Goal: Task Accomplishment & Management: Use online tool/utility

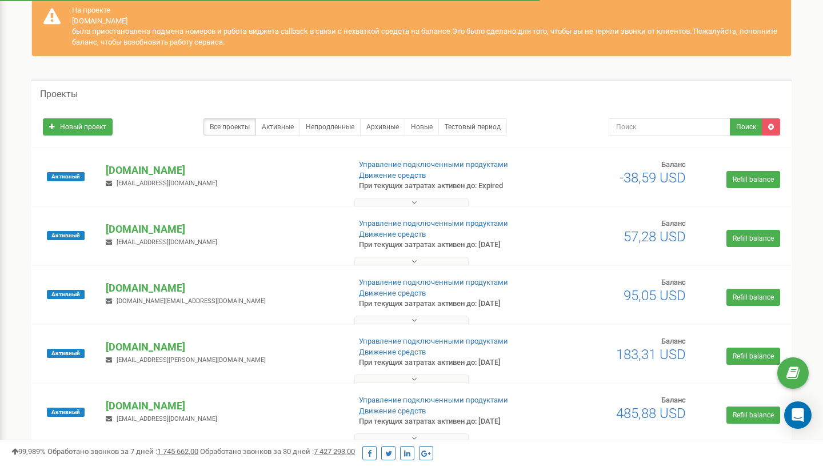
scroll to position [61, 0]
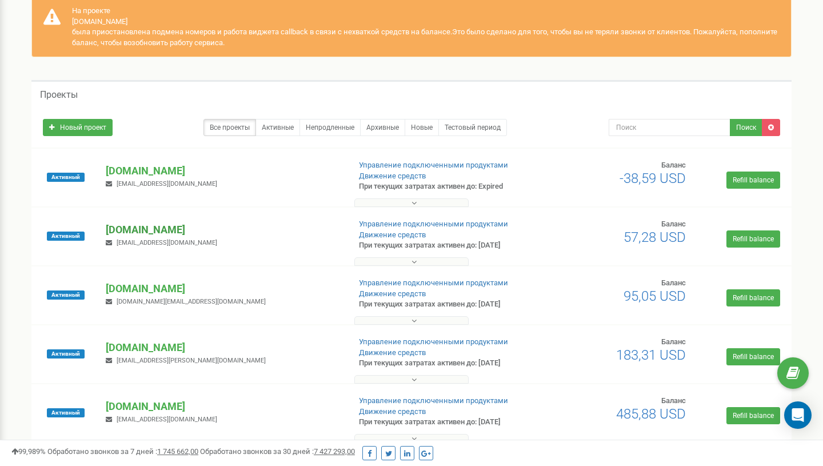
click at [125, 230] on p "[DOMAIN_NAME]" at bounding box center [223, 229] width 234 height 15
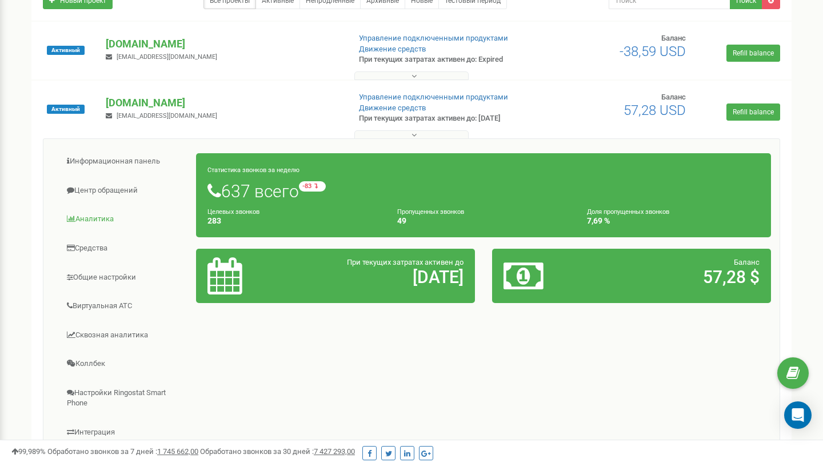
scroll to position [213, 0]
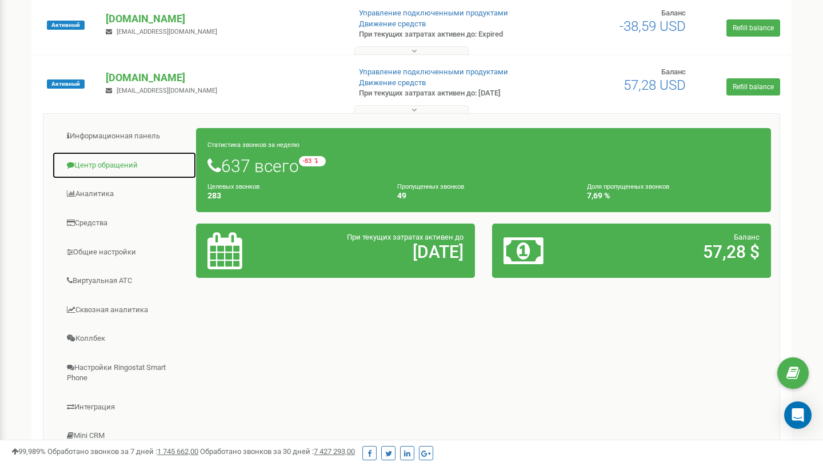
click at [94, 166] on link "Центр обращений" at bounding box center [124, 165] width 145 height 28
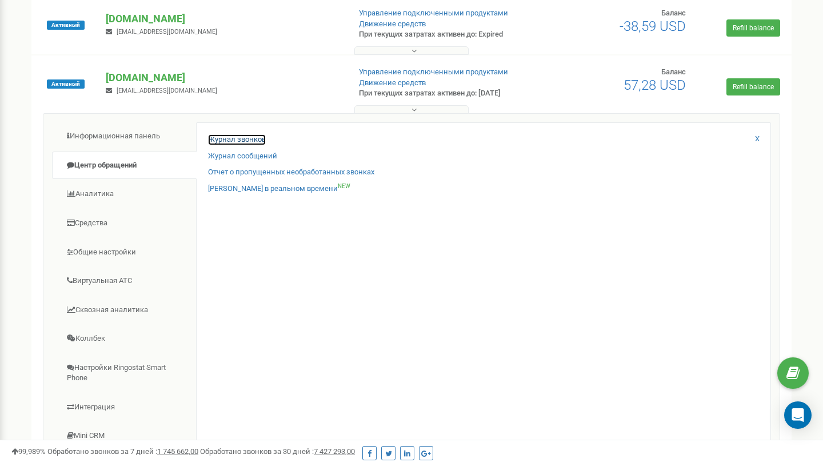
click at [250, 138] on link "Журнал звонков" at bounding box center [237, 139] width 58 height 11
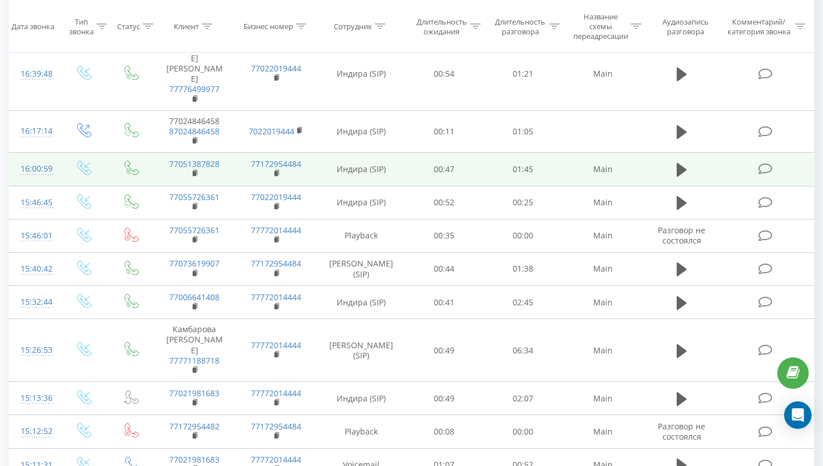
scroll to position [209, 0]
click at [680, 163] on icon at bounding box center [682, 170] width 10 height 14
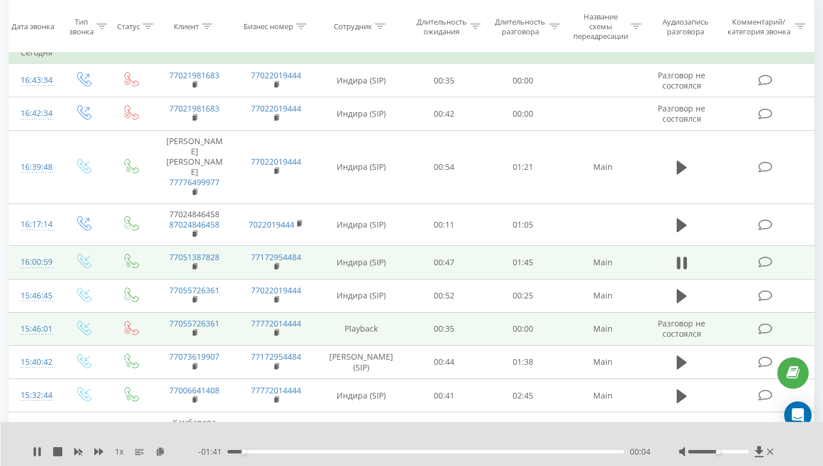
scroll to position [115, 0]
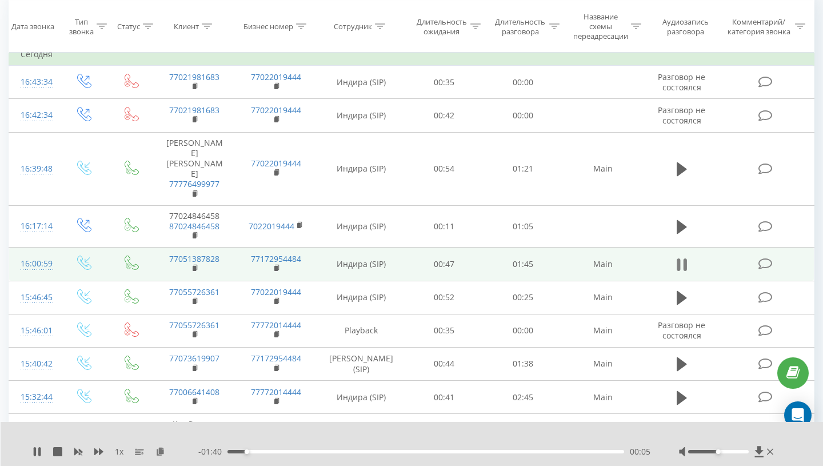
click at [688, 256] on button at bounding box center [681, 264] width 17 height 17
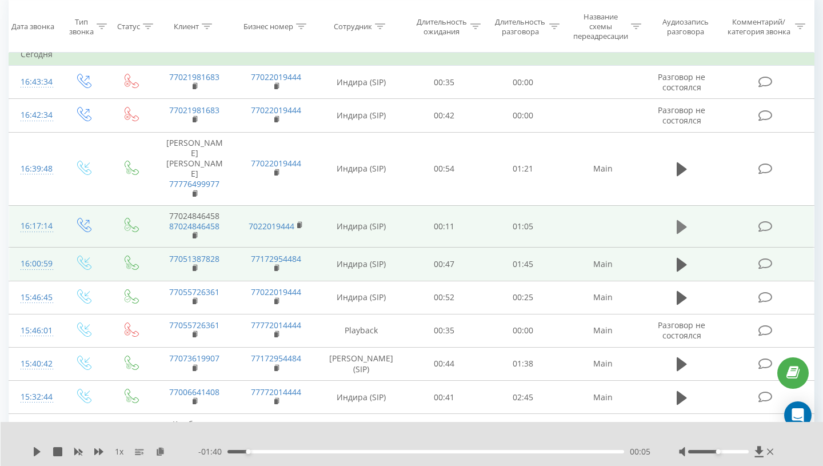
click at [680, 221] on icon at bounding box center [682, 227] width 10 height 16
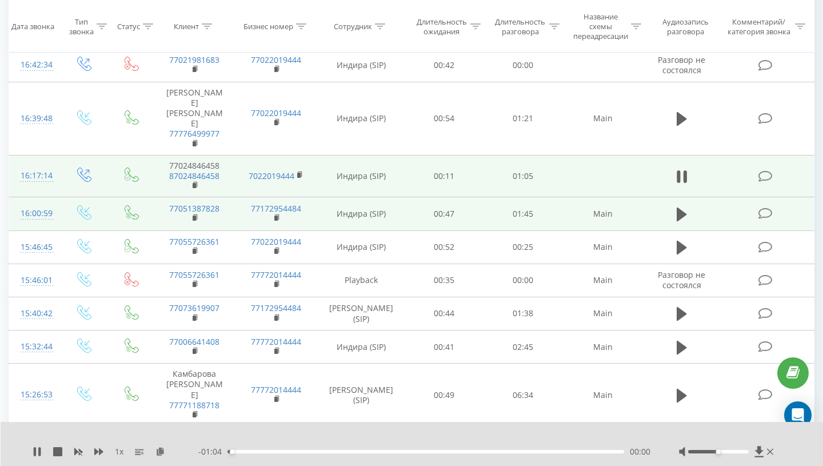
scroll to position [141, 0]
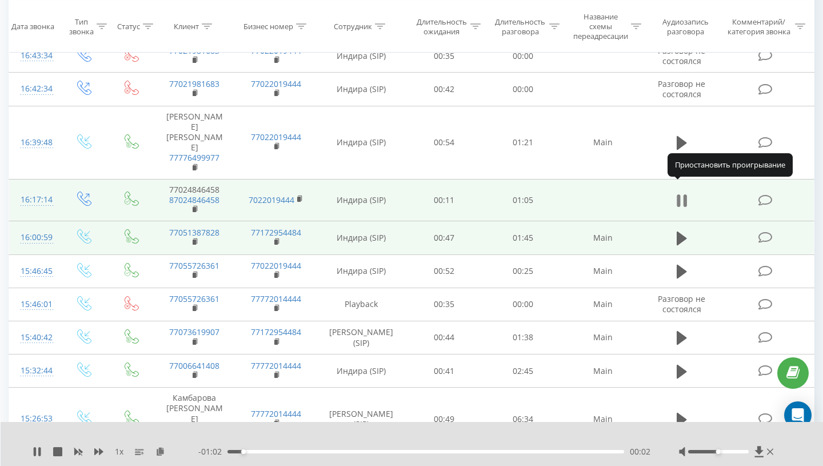
click at [683, 193] on icon at bounding box center [682, 201] width 10 height 16
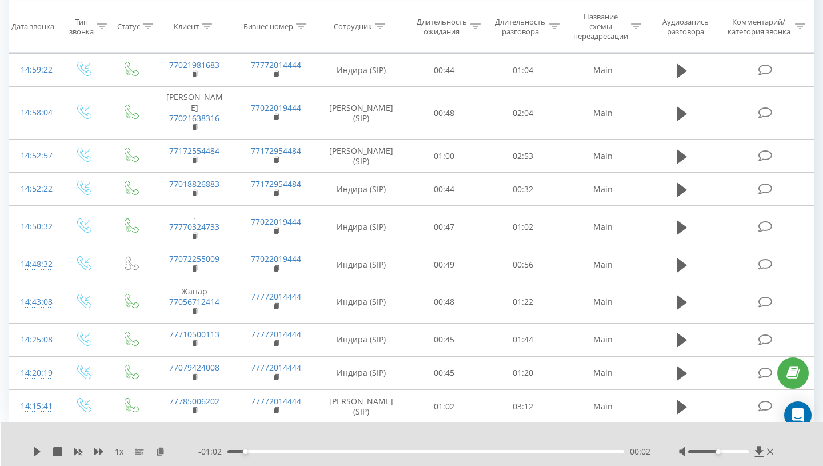
scroll to position [0, 0]
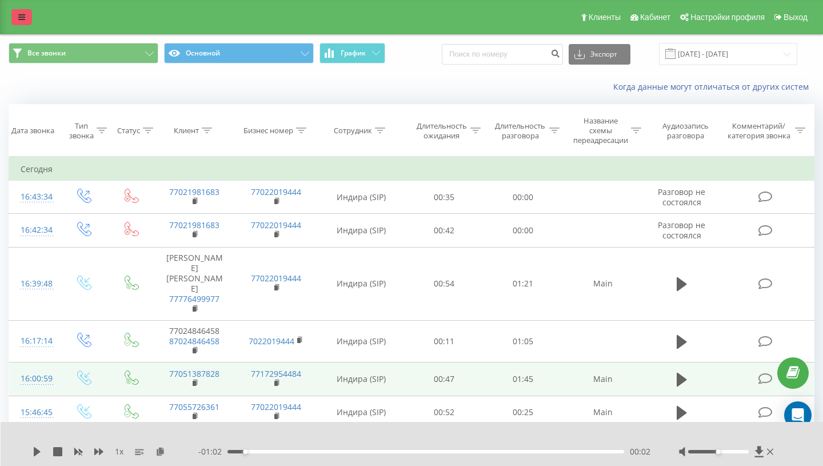
click at [11, 24] on div "Клиенты Кабинет Настройки профиля Выход" at bounding box center [411, 17] width 823 height 34
click at [19, 20] on icon at bounding box center [21, 17] width 7 height 8
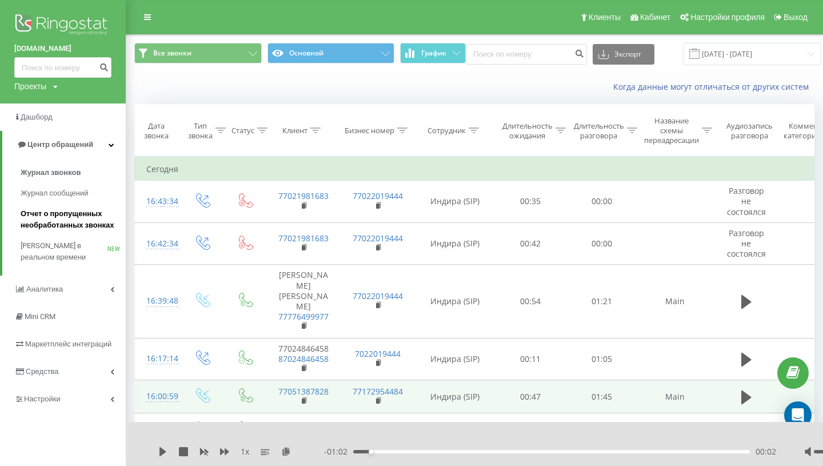
click at [45, 217] on span "Отчет о пропущенных необработанных звонках" at bounding box center [70, 219] width 99 height 23
